Goal: Ask a question

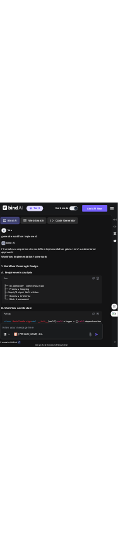
scroll to position [588, 0]
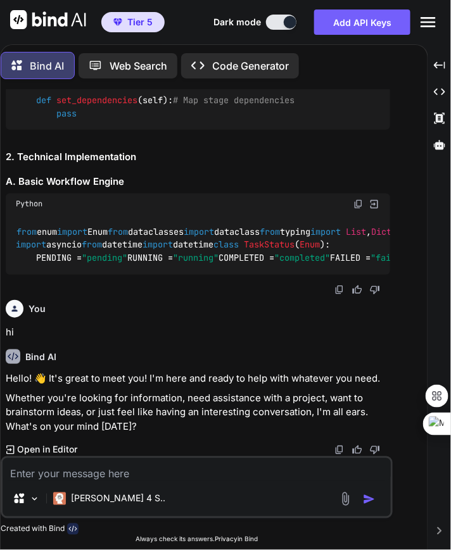
type textarea "x"
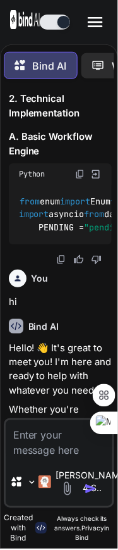
scroll to position [769, 0]
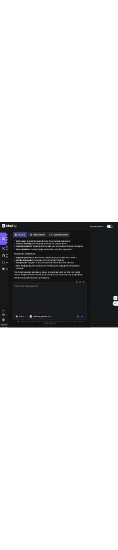
scroll to position [32348, 0]
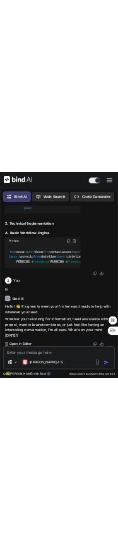
scroll to position [663, 0]
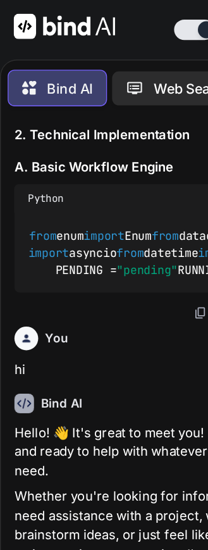
type textarea "x"
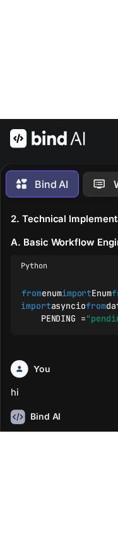
scroll to position [1033, 0]
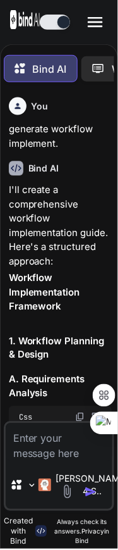
type textarea "x"
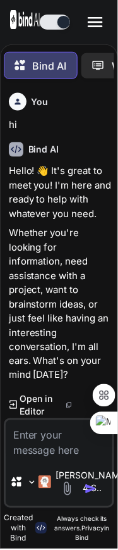
scroll to position [1033, 0]
type textarea "x"
